Goal: Task Accomplishment & Management: Manage account settings

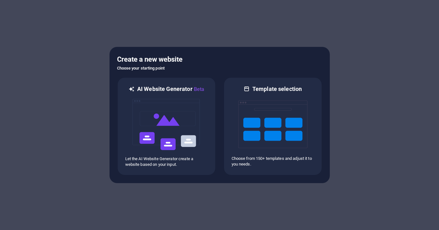
click at [397, 170] on div at bounding box center [219, 115] width 439 height 230
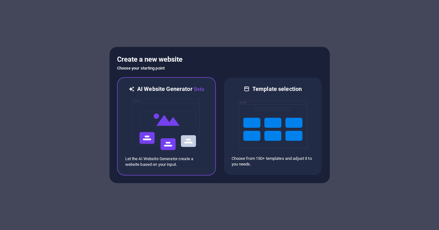
click at [201, 144] on div at bounding box center [166, 124] width 82 height 63
click at [190, 153] on img at bounding box center [166, 124] width 69 height 63
